Goal: Browse casually

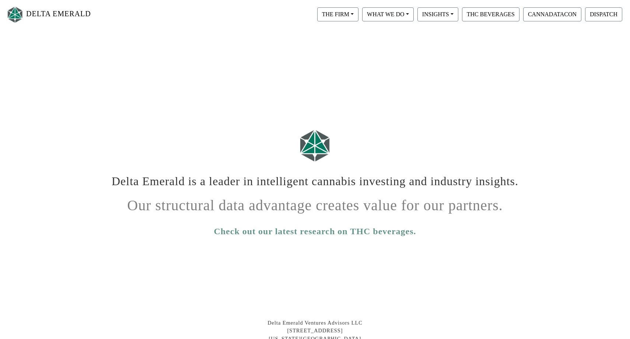
click at [405, 181] on h1 "Delta Emerald is a leader in intelligent cannabis investing and industry insigh…" at bounding box center [315, 178] width 409 height 20
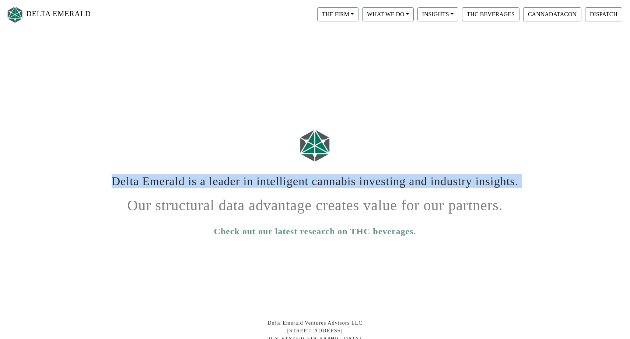
click at [405, 181] on h1 "Delta Emerald is a leader in intelligent cannabis investing and industry insigh…" at bounding box center [315, 178] width 409 height 20
click at [432, 180] on h1 "Delta Emerald is a leader in intelligent cannabis investing and industry insigh…" at bounding box center [315, 178] width 409 height 20
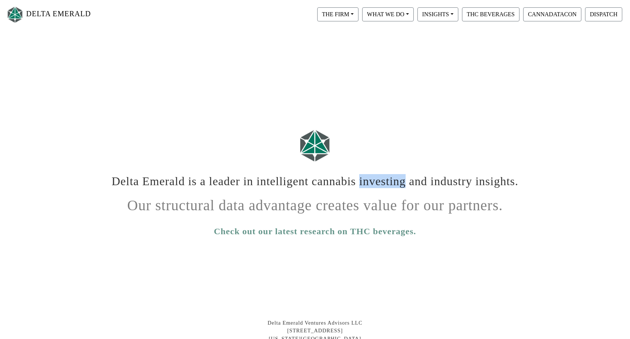
click at [432, 180] on h1 "Delta Emerald is a leader in intelligent cannabis investing and industry insigh…" at bounding box center [315, 178] width 409 height 20
click at [438, 181] on h1 "Delta Emerald is a leader in intelligent cannabis investing and industry insigh…" at bounding box center [315, 178] width 409 height 20
click at [264, 178] on h1 "Delta Emerald is a leader in intelligent cannabis investing and industry insigh…" at bounding box center [315, 178] width 409 height 20
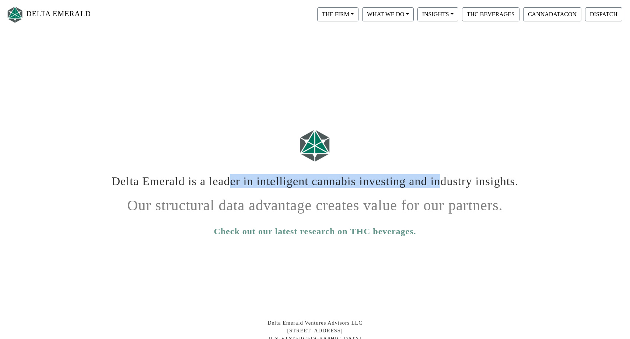
drag, startPoint x: 268, startPoint y: 178, endPoint x: 273, endPoint y: 192, distance: 14.3
click at [273, 188] on h1 "Delta Emerald is a leader in intelligent cannabis investing and industry insigh…" at bounding box center [315, 178] width 409 height 20
click at [276, 188] on h1 "Delta Emerald is a leader in intelligent cannabis investing and industry insigh…" at bounding box center [315, 178] width 409 height 20
drag, startPoint x: 276, startPoint y: 194, endPoint x: 272, endPoint y: 180, distance: 14.6
click at [272, 180] on h1 "Delta Emerald is a leader in intelligent cannabis investing and industry insigh…" at bounding box center [315, 178] width 409 height 20
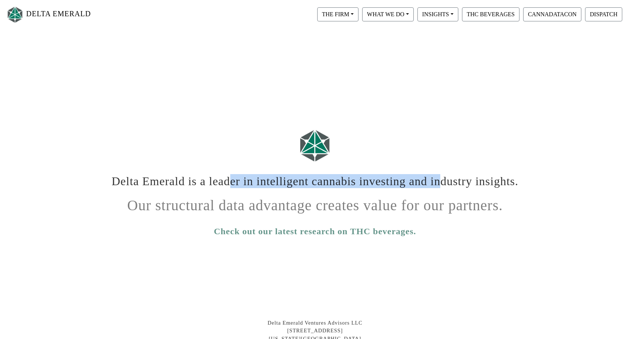
click at [272, 180] on h1 "Delta Emerald is a leader in intelligent cannabis investing and industry insigh…" at bounding box center [315, 178] width 409 height 20
drag, startPoint x: 272, startPoint y: 180, endPoint x: 272, endPoint y: 192, distance: 12.2
click at [273, 188] on h1 "Delta Emerald is a leader in intelligent cannabis investing and industry insigh…" at bounding box center [315, 178] width 409 height 20
click at [272, 188] on h1 "Delta Emerald is a leader in intelligent cannabis investing and industry insigh…" at bounding box center [315, 178] width 409 height 20
drag, startPoint x: 272, startPoint y: 192, endPoint x: 271, endPoint y: 176, distance: 16.3
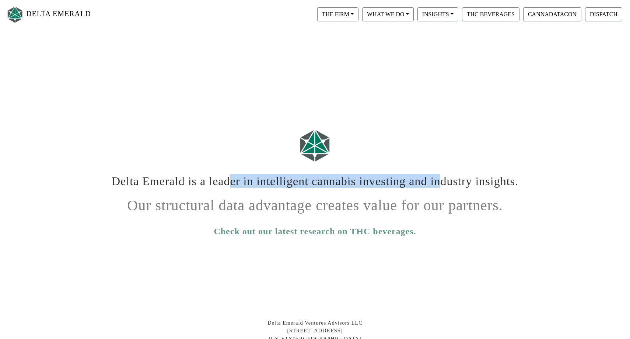
click at [271, 176] on h1 "Delta Emerald is a leader in intelligent cannabis investing and industry insigh…" at bounding box center [315, 178] width 409 height 20
drag, startPoint x: 271, startPoint y: 176, endPoint x: 276, endPoint y: 189, distance: 14.2
click at [276, 188] on h1 "Delta Emerald is a leader in intelligent cannabis investing and industry insigh…" at bounding box center [315, 178] width 409 height 20
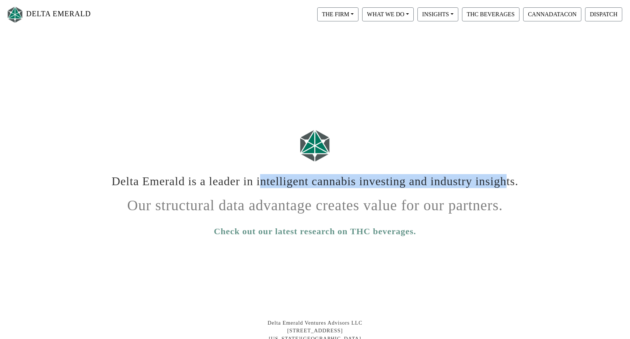
drag, startPoint x: 306, startPoint y: 182, endPoint x: 350, endPoint y: 193, distance: 44.5
click at [350, 188] on h1 "Delta Emerald is a leader in intelligent cannabis investing and industry insigh…" at bounding box center [315, 178] width 409 height 20
click at [354, 188] on h1 "Delta Emerald is a leader in intelligent cannabis investing and industry insigh…" at bounding box center [315, 178] width 409 height 20
drag, startPoint x: 356, startPoint y: 194, endPoint x: 303, endPoint y: 184, distance: 53.9
click at [303, 184] on h1 "Delta Emerald is a leader in intelligent cannabis investing and industry insigh…" at bounding box center [315, 178] width 409 height 20
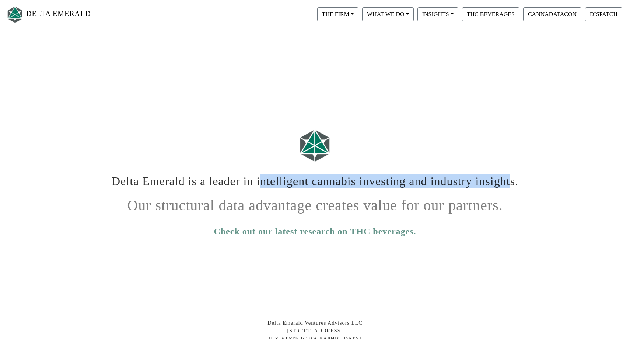
click at [303, 184] on h1 "Delta Emerald is a leader in intelligent cannabis investing and industry insigh…" at bounding box center [315, 178] width 409 height 20
